Goal: Find specific page/section

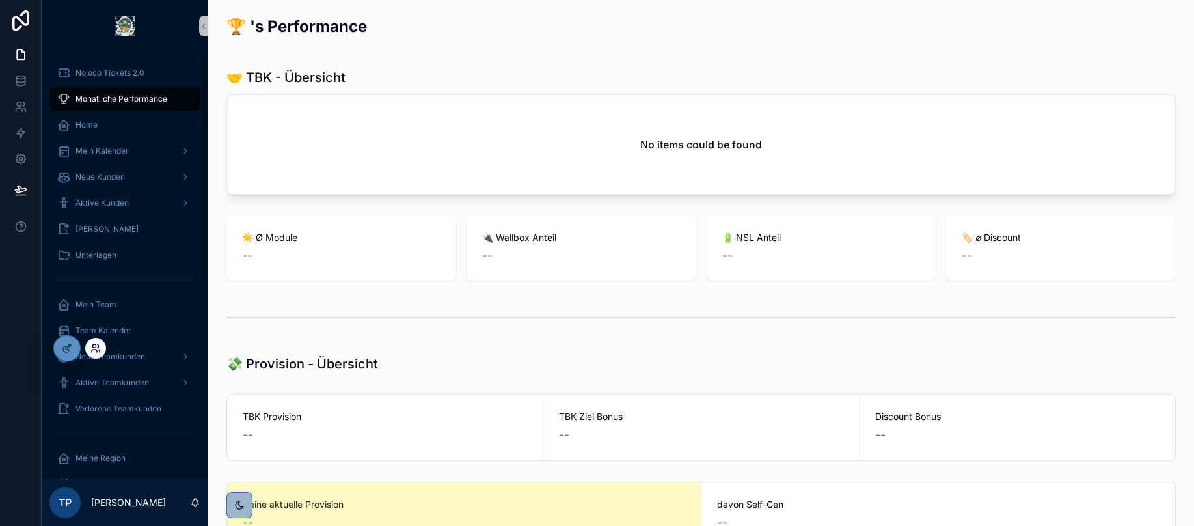
click at [100, 351] on icon at bounding box center [95, 348] width 10 height 10
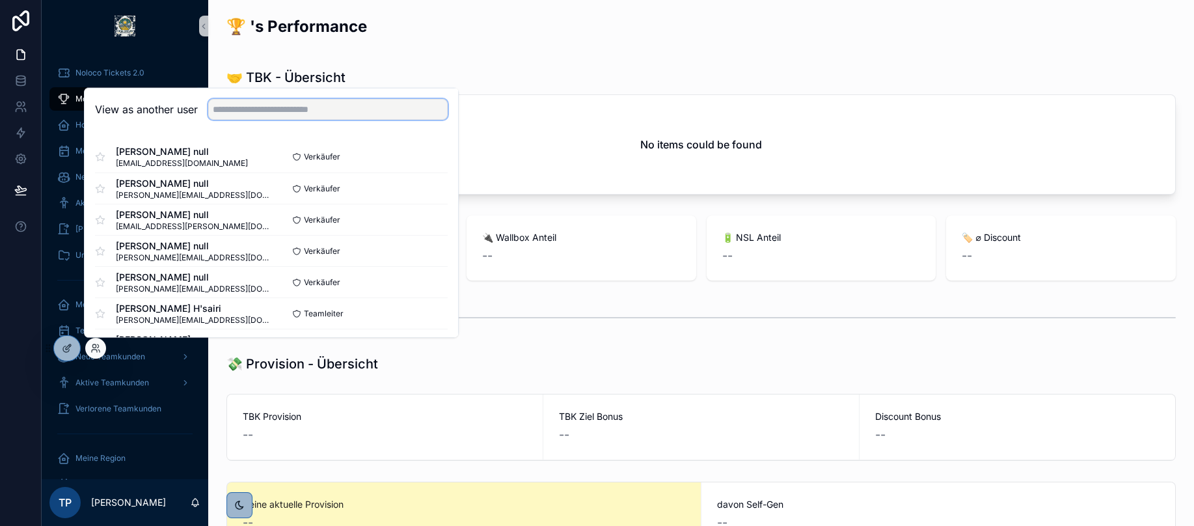
click at [251, 105] on input "text" at bounding box center [327, 109] width 239 height 21
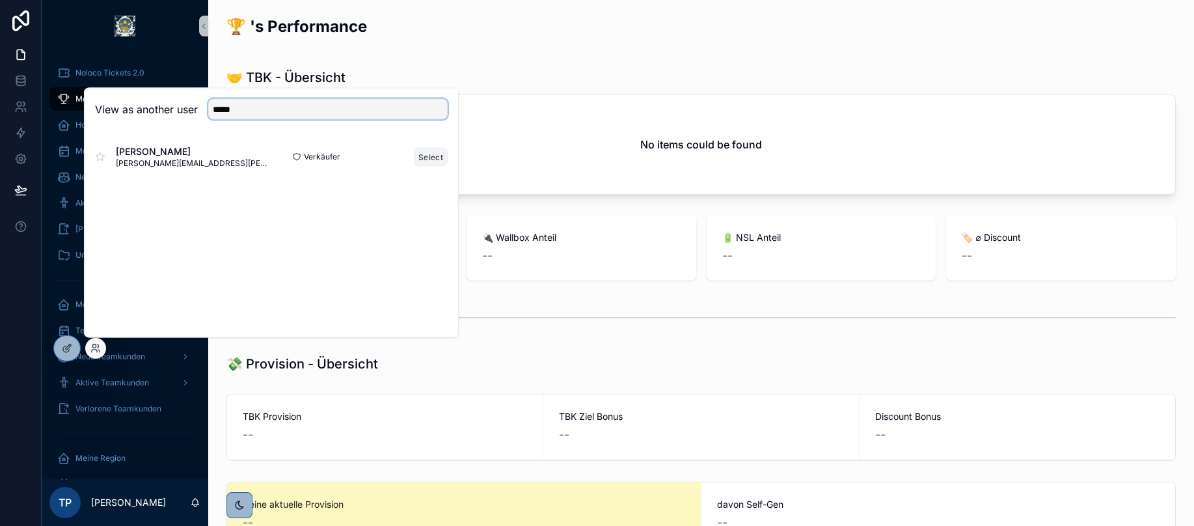
type input "*****"
click at [426, 159] on button "Select" at bounding box center [431, 156] width 34 height 19
